Goal: Navigation & Orientation: Find specific page/section

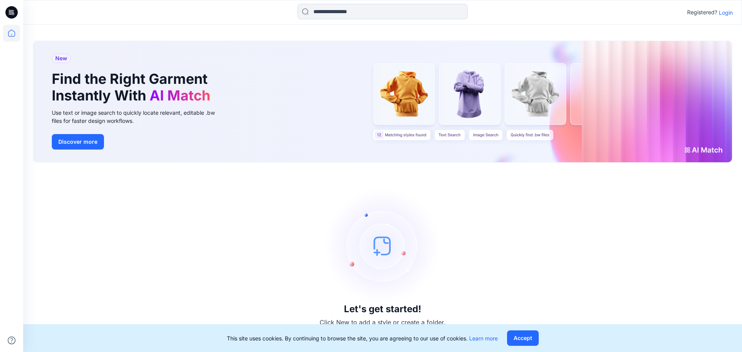
click at [727, 14] on p "Login" at bounding box center [726, 12] width 14 height 8
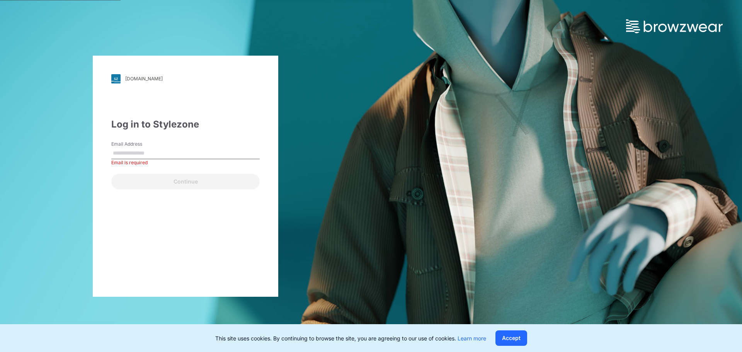
click at [148, 153] on input "Email Address" at bounding box center [185, 154] width 148 height 12
paste input "**********"
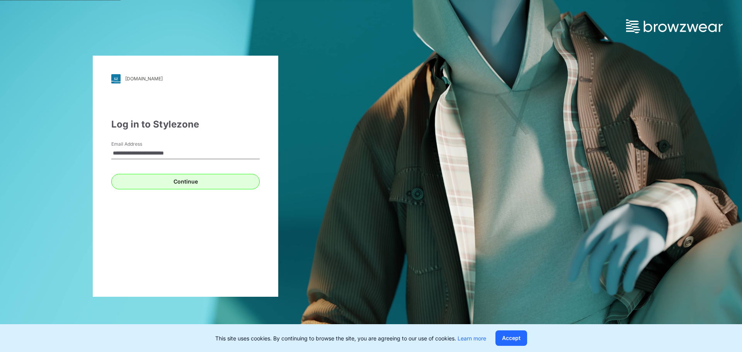
type input "**********"
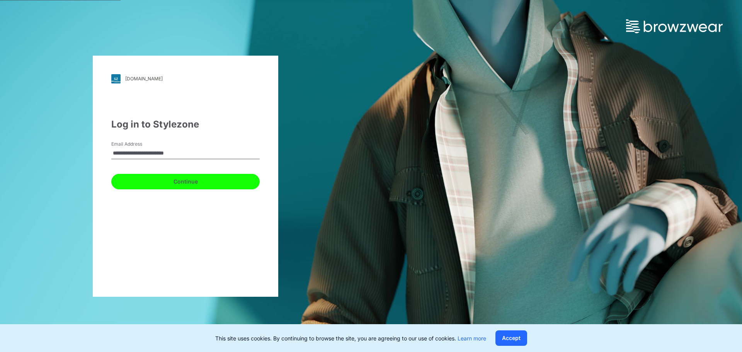
click at [165, 183] on button "Continue" at bounding box center [185, 181] width 148 height 15
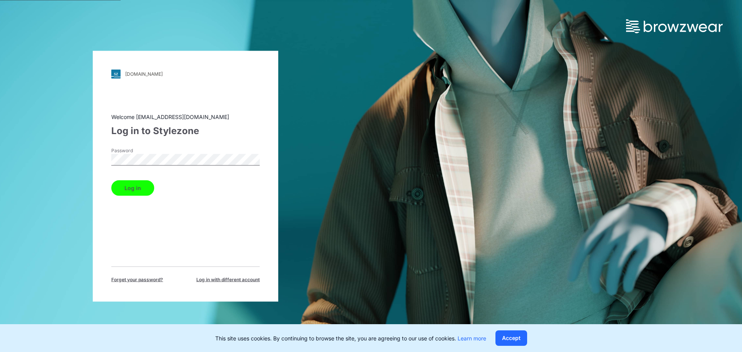
click at [134, 184] on button "Log in" at bounding box center [132, 187] width 43 height 15
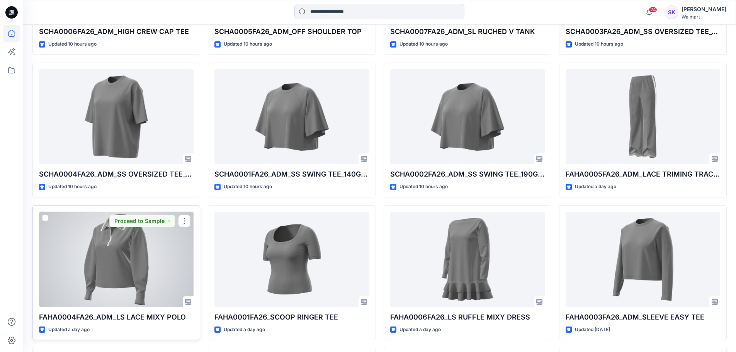
scroll to position [312, 0]
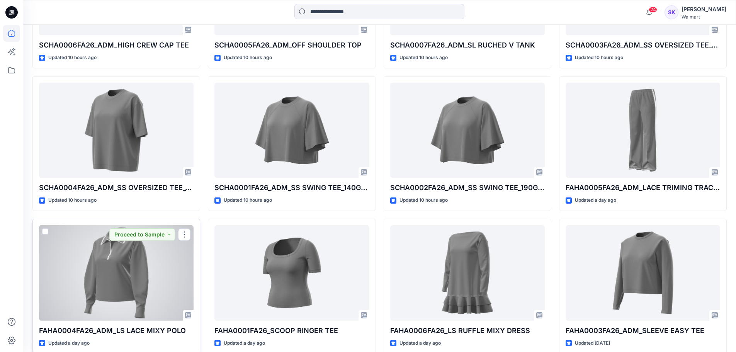
click at [141, 260] on div at bounding box center [116, 272] width 155 height 95
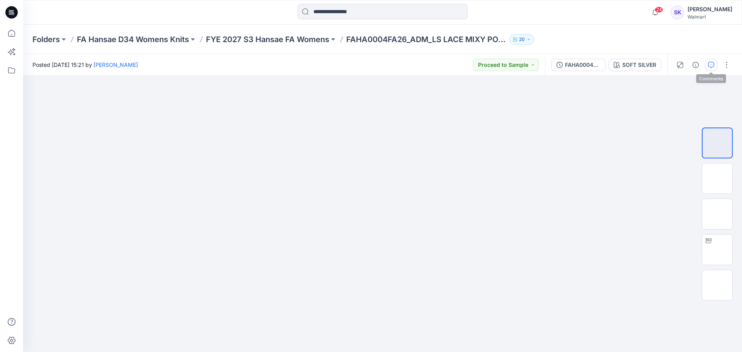
click at [715, 65] on button "button" at bounding box center [711, 65] width 12 height 12
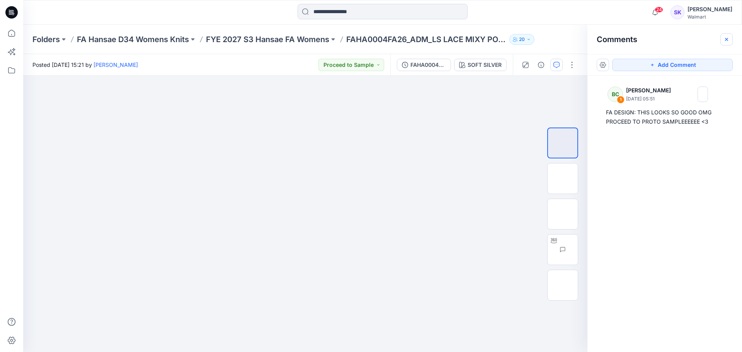
click at [725, 42] on button "button" at bounding box center [726, 39] width 12 height 12
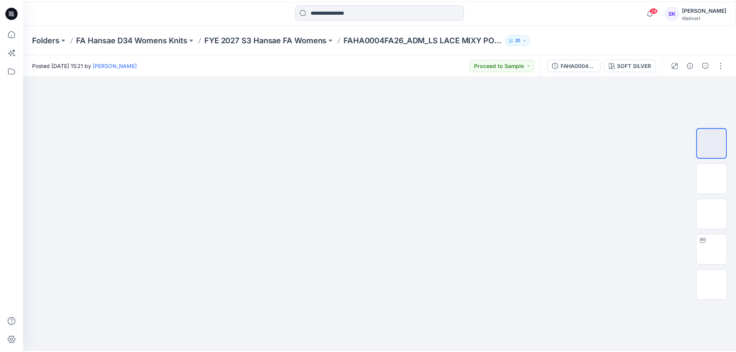
scroll to position [312, 0]
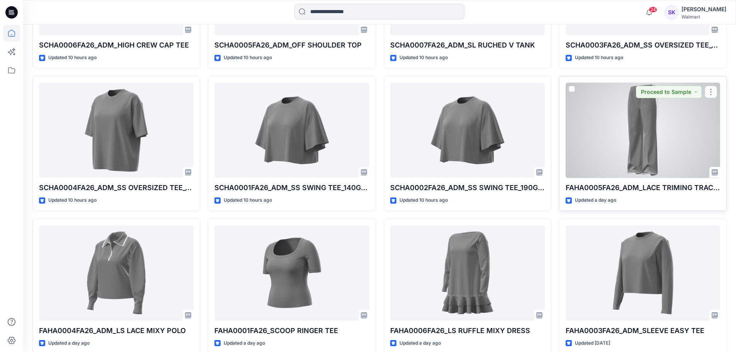
click at [650, 133] on div at bounding box center [643, 130] width 155 height 95
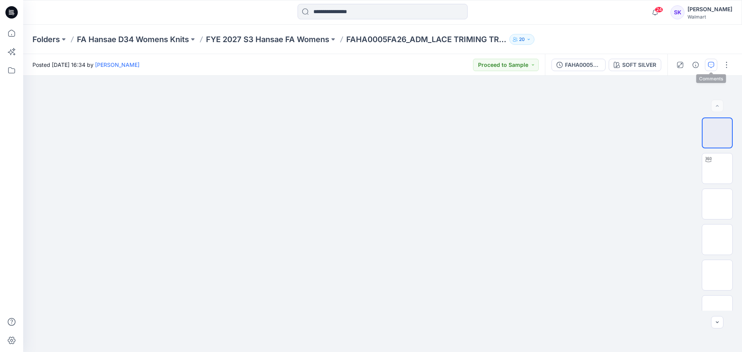
click at [709, 66] on icon "button" at bounding box center [711, 65] width 6 height 6
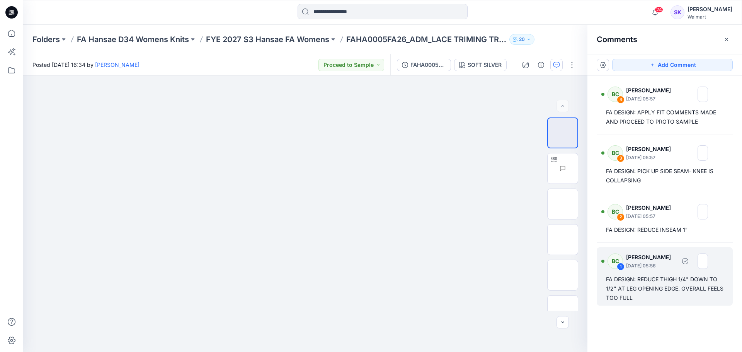
click at [627, 258] on p "[PERSON_NAME]" at bounding box center [651, 257] width 50 height 9
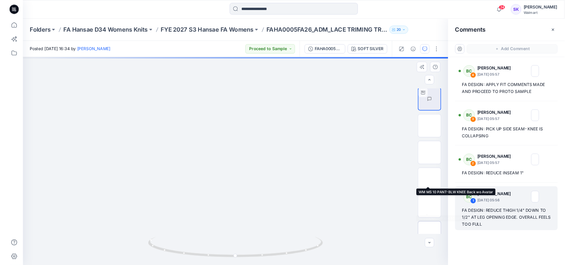
scroll to position [51, 0]
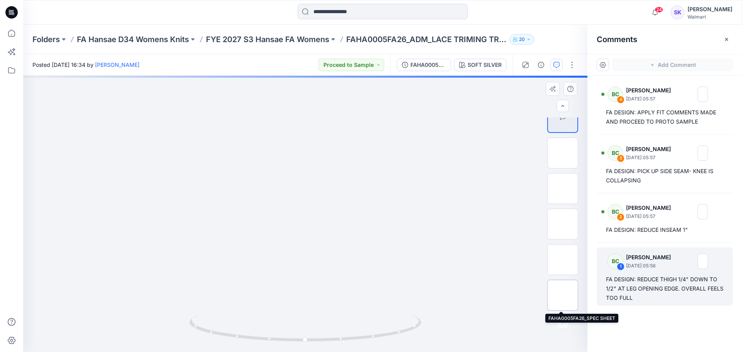
click at [562, 295] on img at bounding box center [562, 295] width 0 height 0
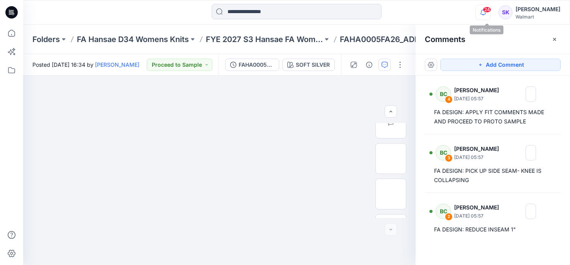
click at [491, 15] on icon "button" at bounding box center [483, 12] width 15 height 15
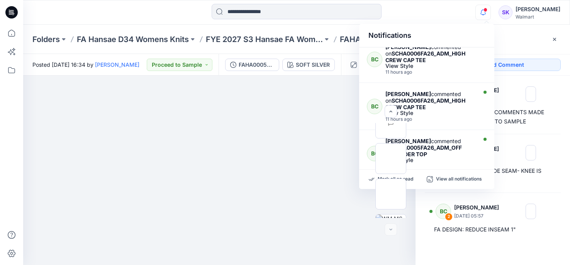
scroll to position [116, 0]
